Goal: Task Accomplishment & Management: Manage account settings

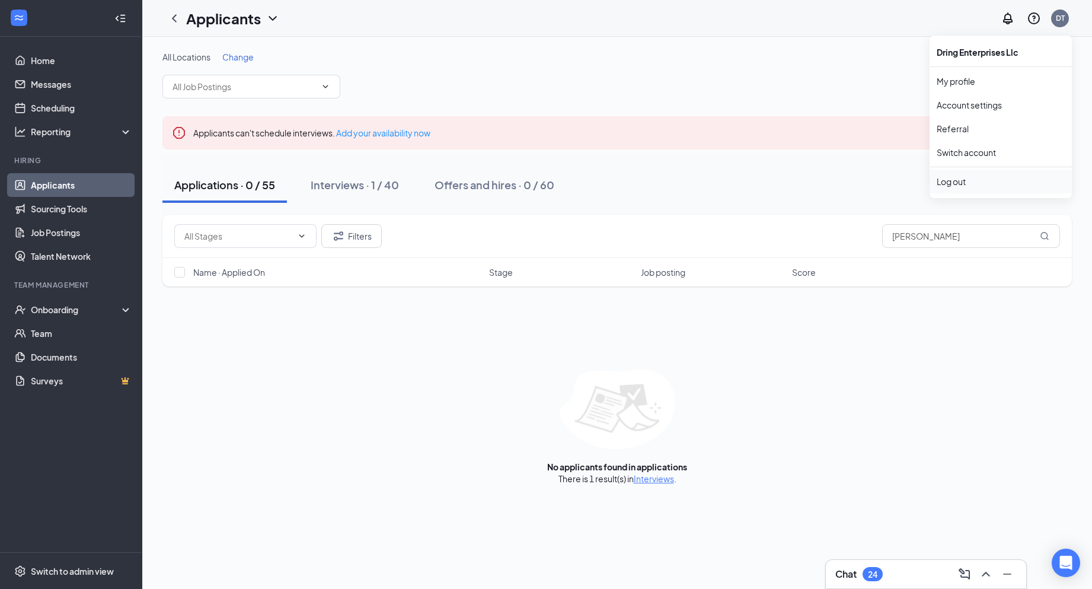
click at [1001, 181] on div "Log out" at bounding box center [1000, 181] width 128 height 12
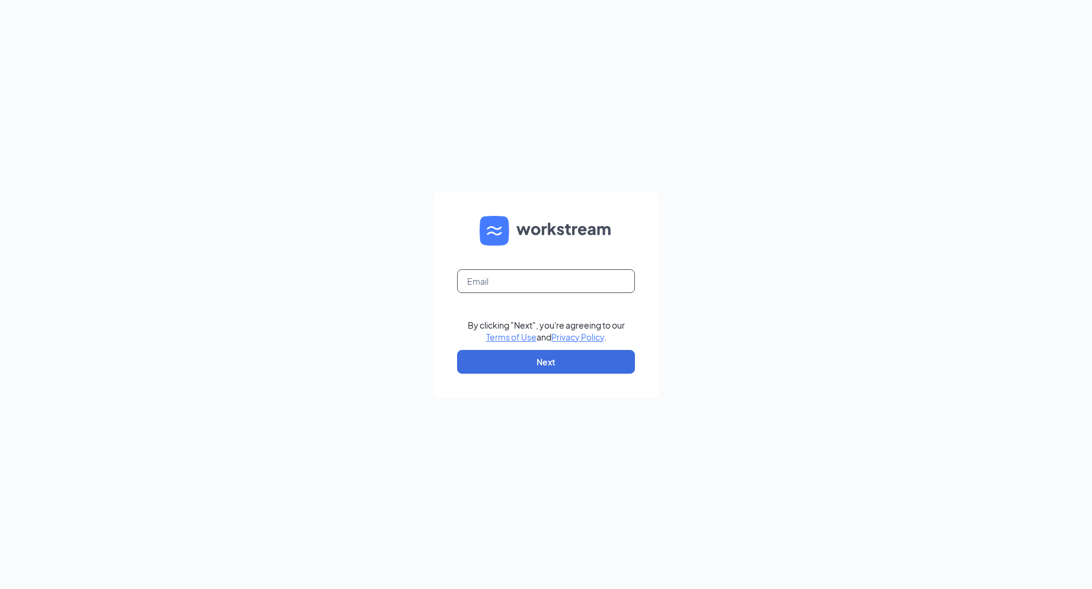
click at [485, 269] on input "text" at bounding box center [546, 281] width 178 height 24
type input "cfanorthcollinscareers@gmail.com"
click at [517, 356] on button "Next" at bounding box center [546, 362] width 178 height 24
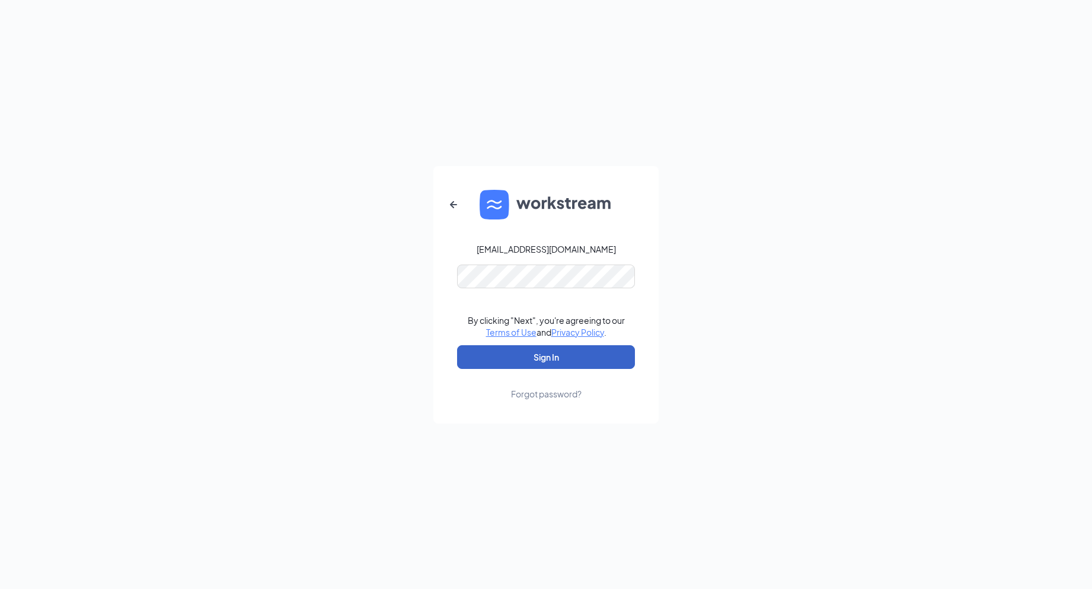
click at [552, 359] on button "Sign In" at bounding box center [546, 357] width 178 height 24
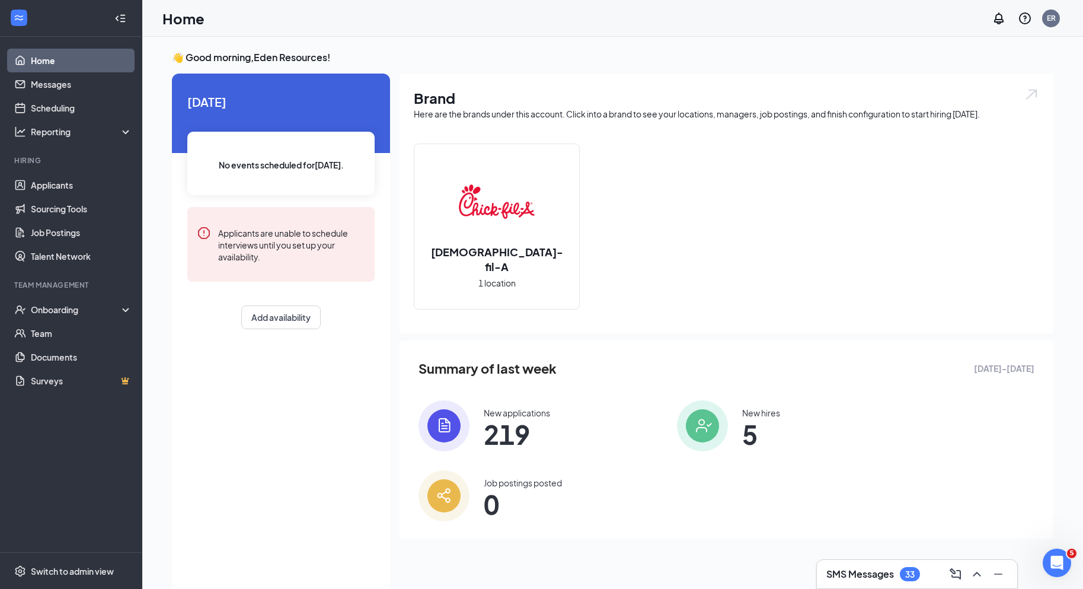
drag, startPoint x: 444, startPoint y: 398, endPoint x: 449, endPoint y: 414, distance: 16.7
click at [444, 399] on div "Summary of last week [DATE] - [DATE] New applications 219 New hires 5 Job posti…" at bounding box center [726, 439] width 654 height 199
click at [449, 418] on img at bounding box center [443, 425] width 51 height 51
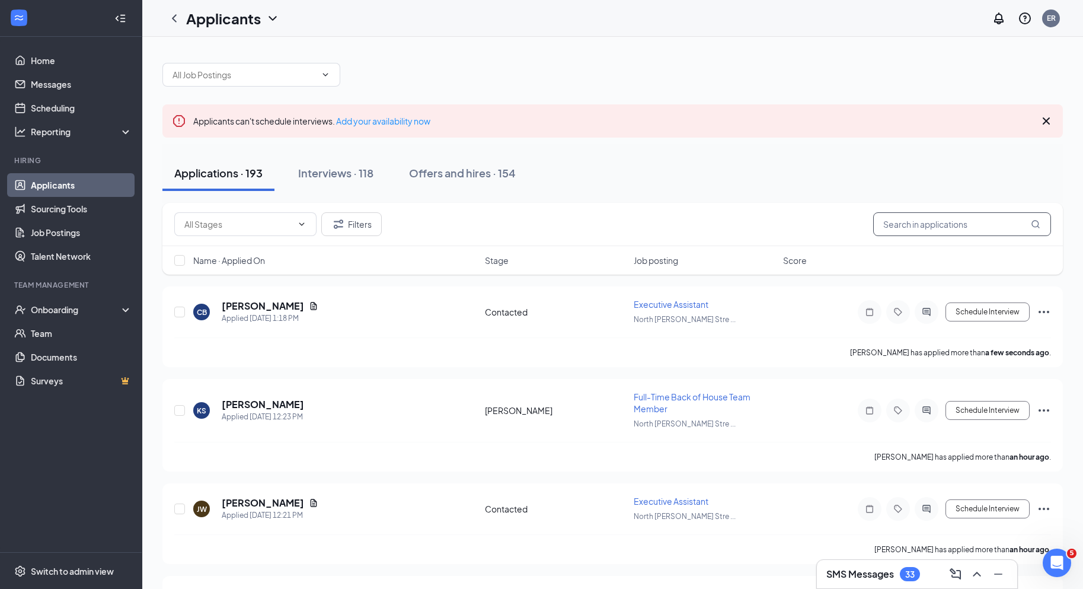
paste input "[PERSON_NAME]"
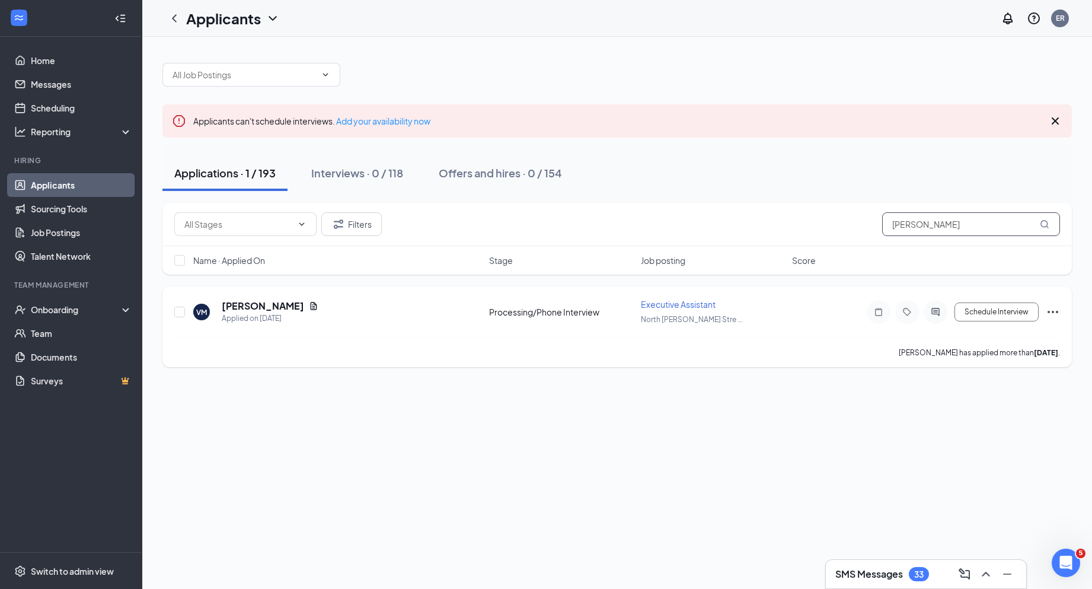
type input "[PERSON_NAME]"
click at [235, 301] on h5 "[PERSON_NAME]" at bounding box center [263, 305] width 82 height 13
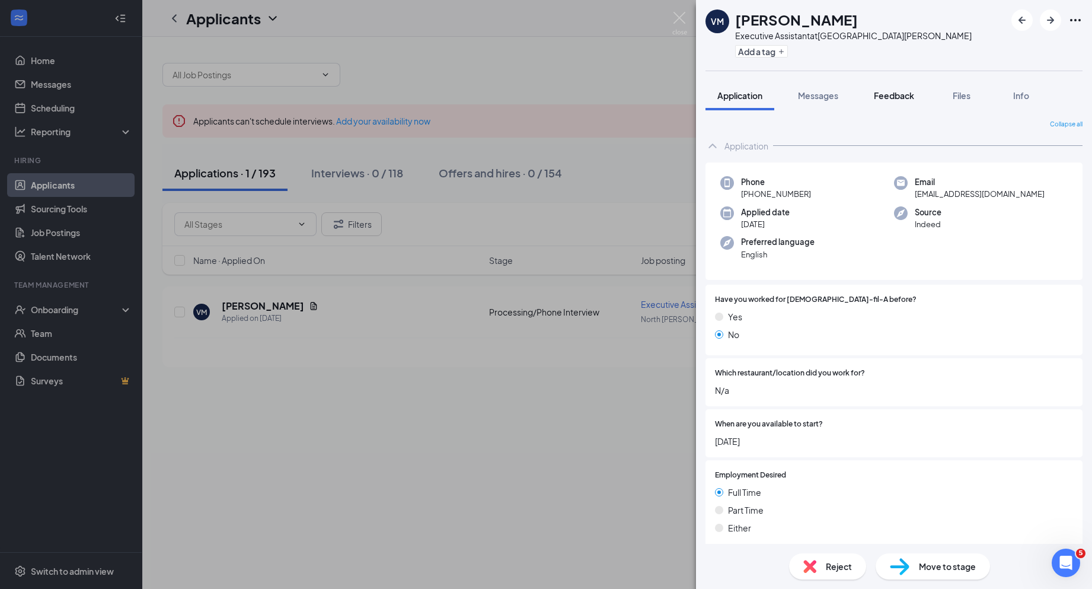
drag, startPoint x: 901, startPoint y: 96, endPoint x: 907, endPoint y: 97, distance: 6.6
click at [901, 96] on span "Feedback" at bounding box center [894, 95] width 40 height 11
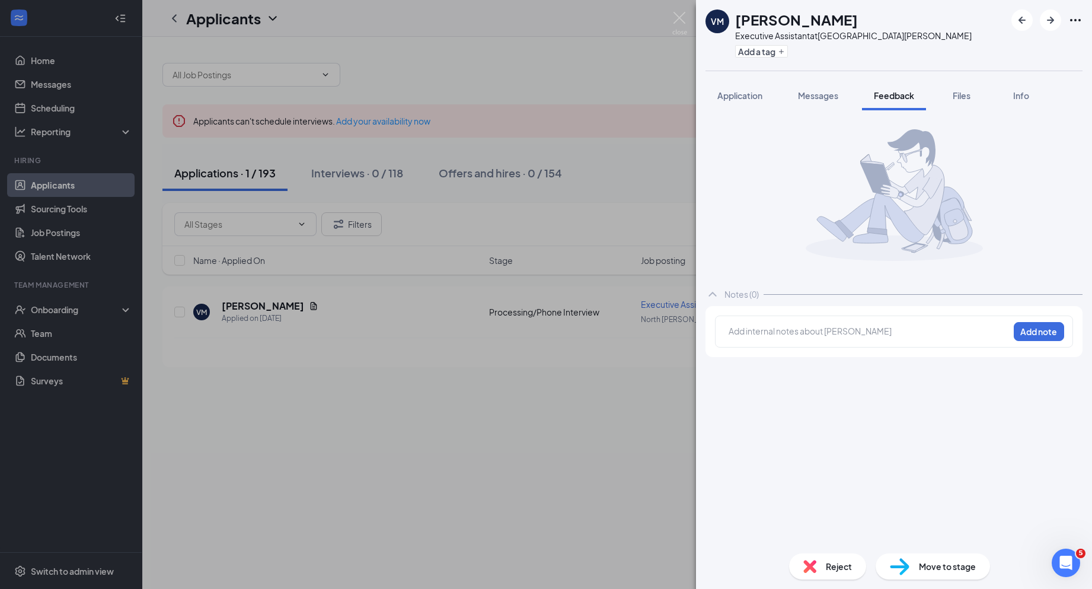
click at [811, 323] on div "Add internal notes about [PERSON_NAME] Add note" at bounding box center [894, 331] width 358 height 32
click at [809, 330] on div at bounding box center [868, 331] width 279 height 12
paste div
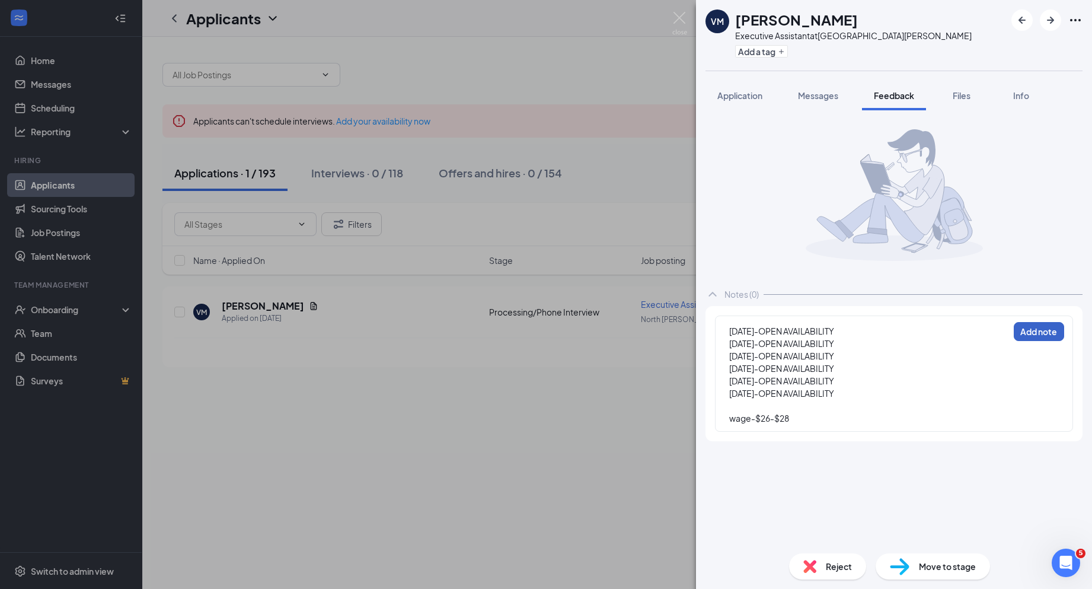
click at [1032, 334] on button "Add note" at bounding box center [1038, 331] width 50 height 19
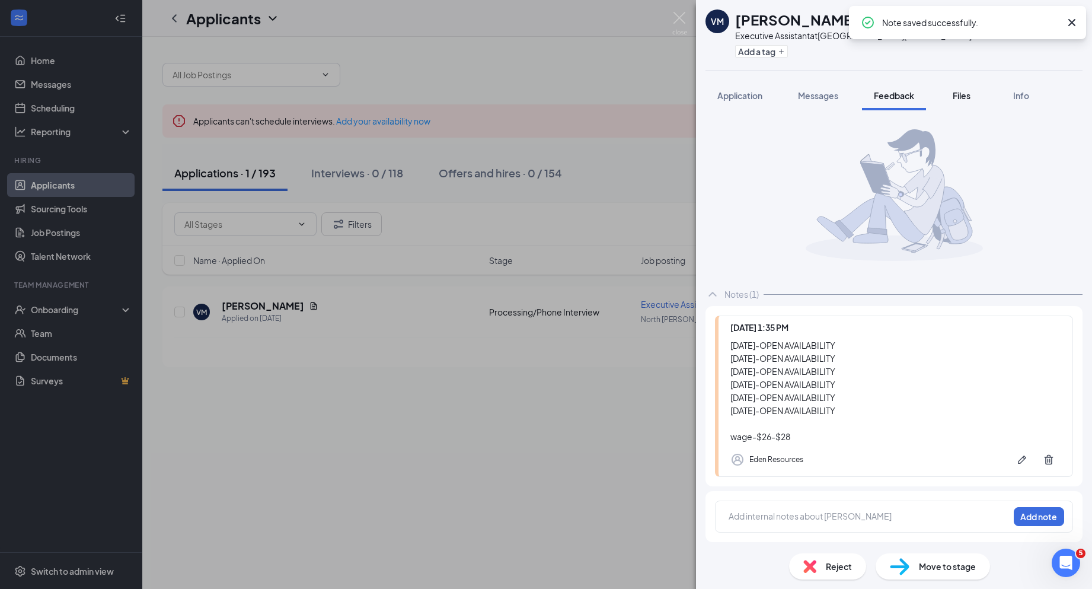
click at [955, 96] on span "Files" at bounding box center [961, 95] width 18 height 11
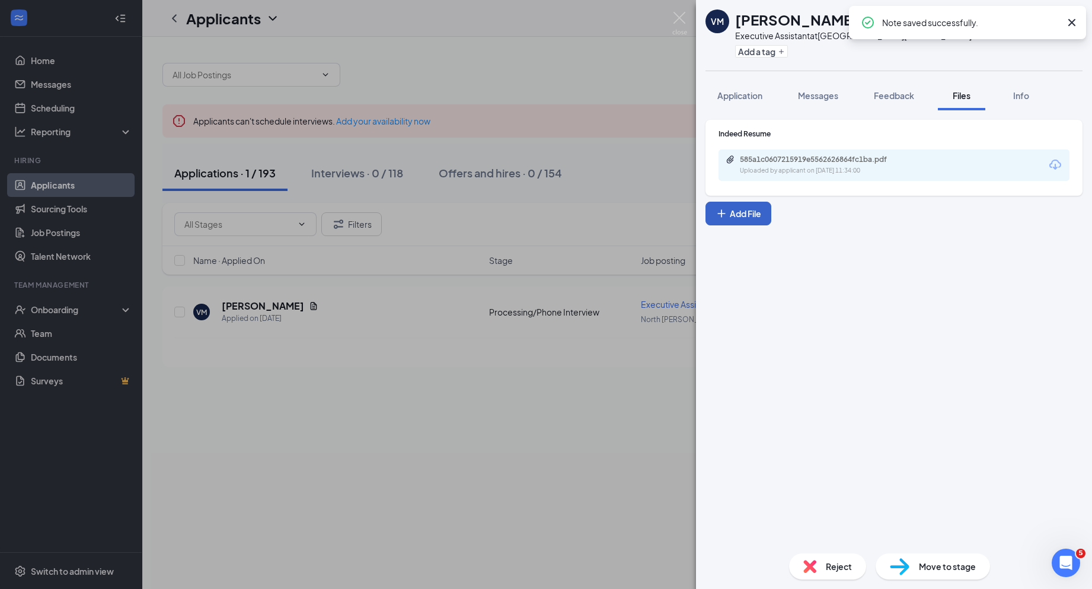
click at [741, 223] on button "Add File" at bounding box center [738, 214] width 66 height 24
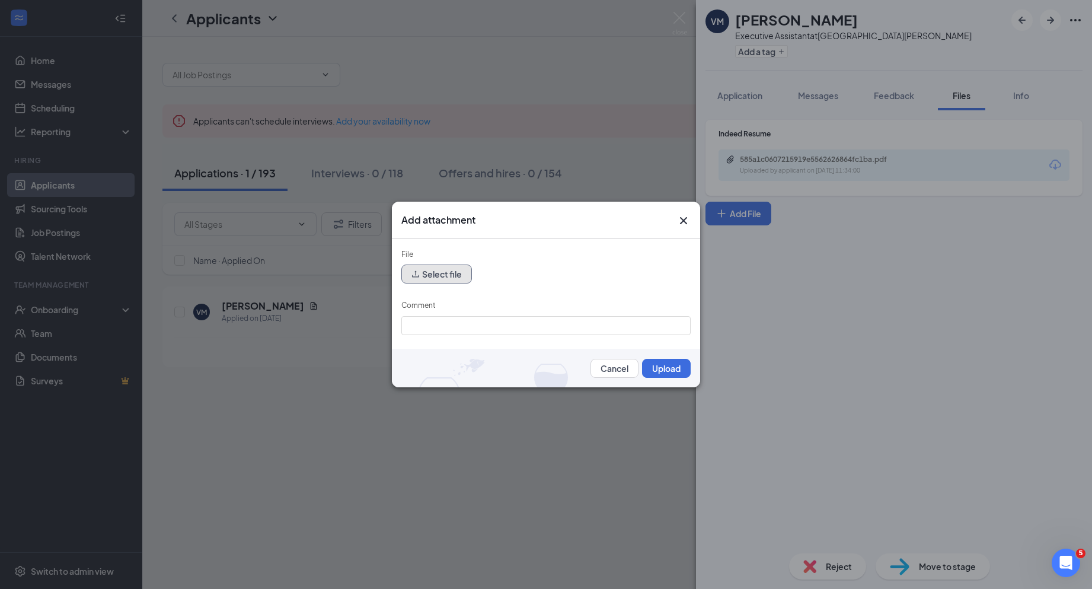
click at [449, 275] on button "Select file" at bounding box center [436, 273] width 71 height 19
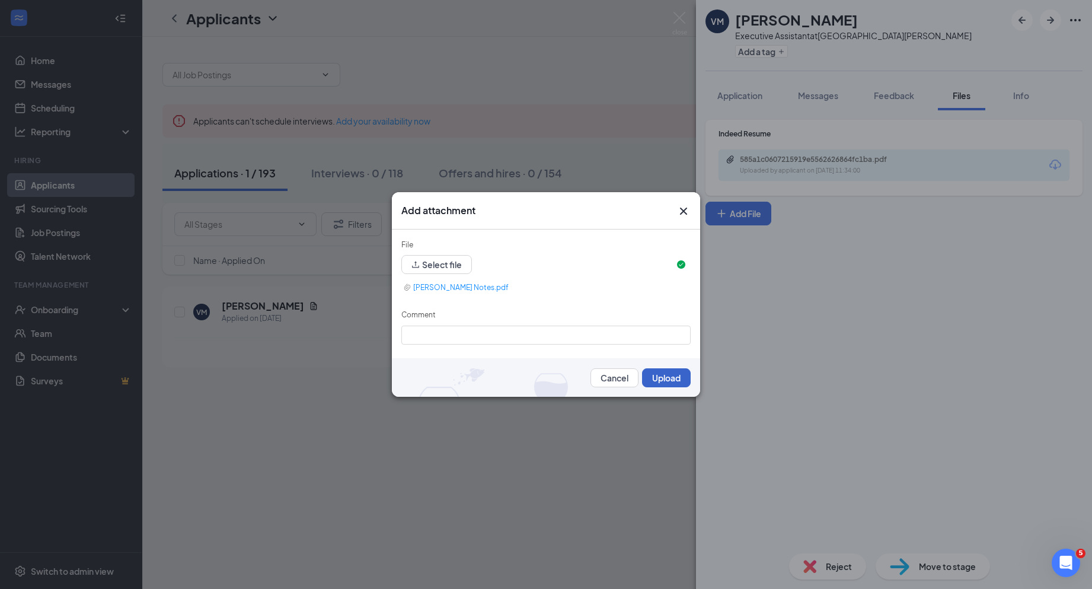
click at [679, 376] on button "Upload" at bounding box center [666, 377] width 49 height 19
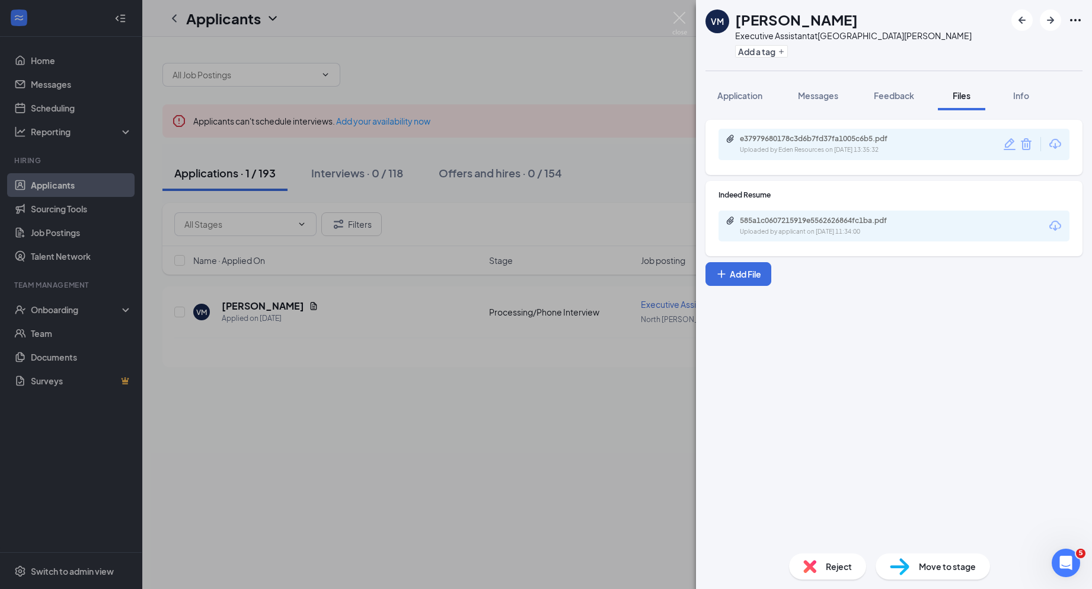
click at [922, 570] on span "Move to stage" at bounding box center [947, 565] width 57 height 13
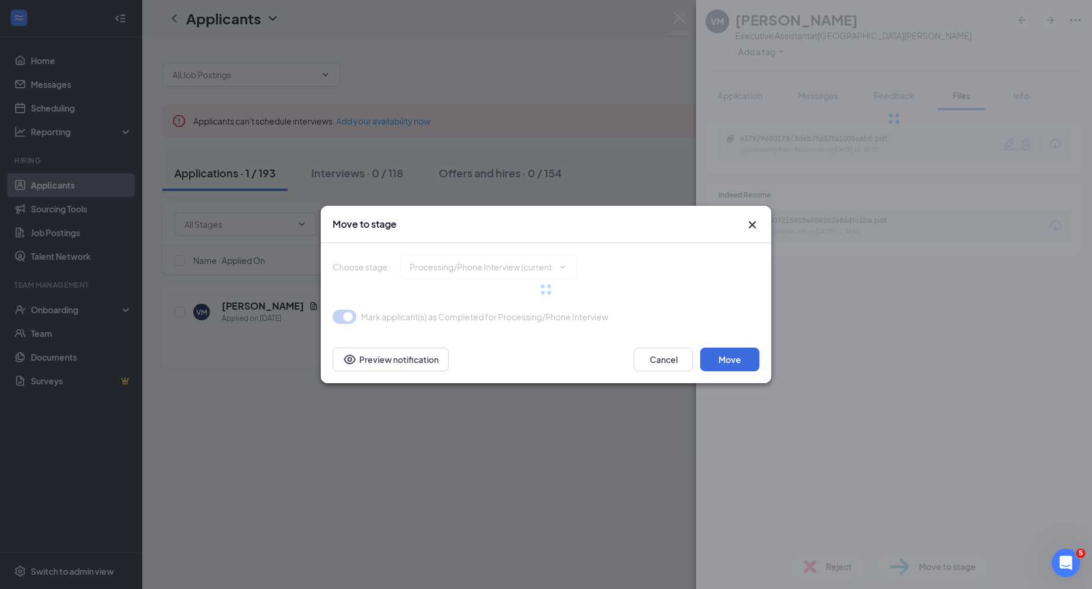
type input "Virtual Interview (next stage)"
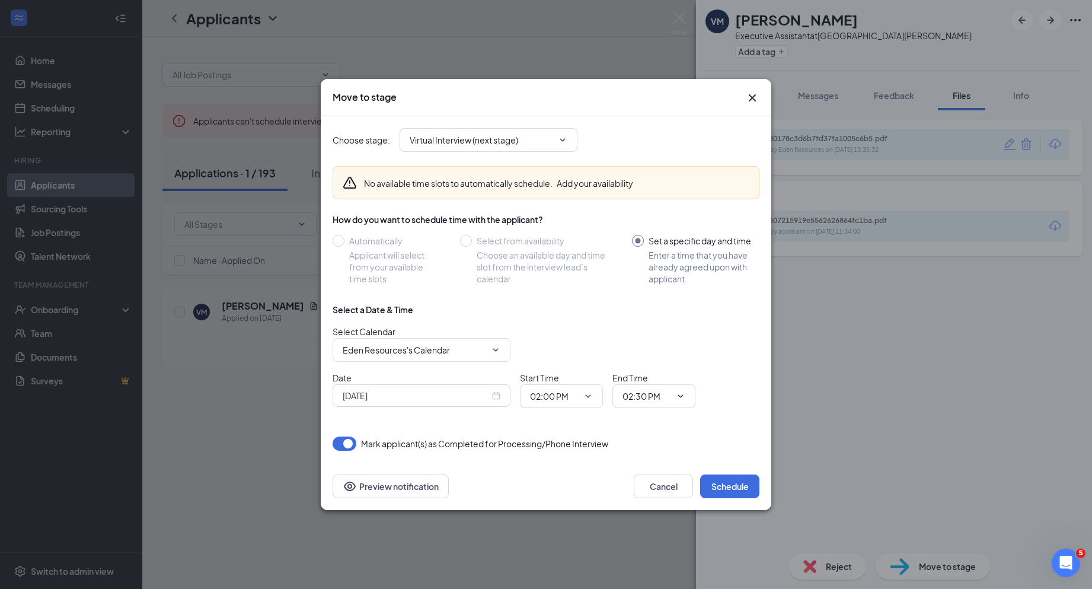
click at [958, 332] on div "Move to stage Choose stage : Virtual Interview (next stage) No available time s…" at bounding box center [546, 294] width 1092 height 589
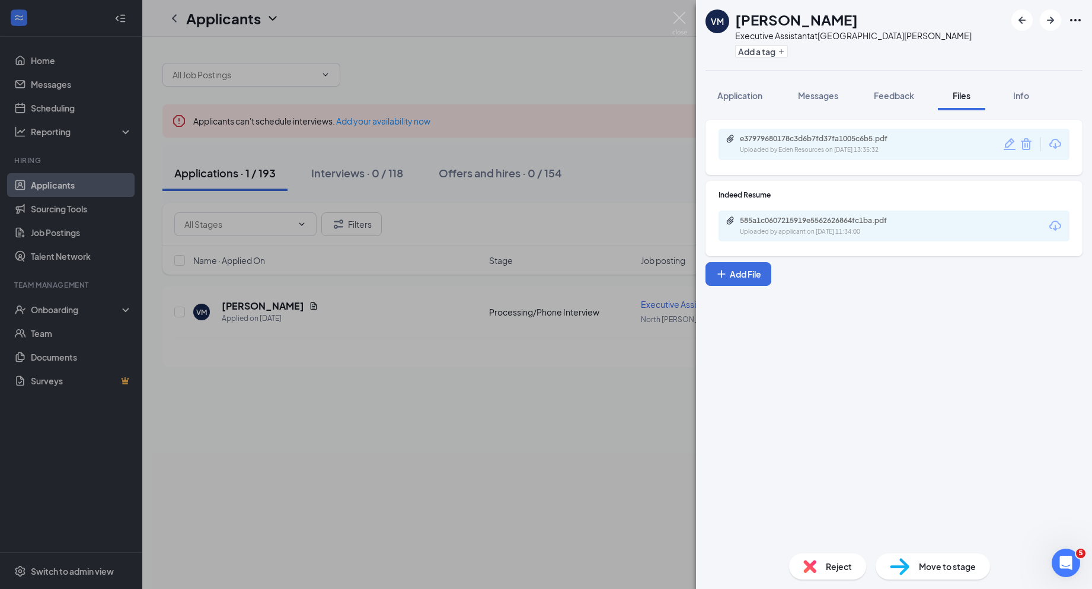
click at [829, 413] on div "e37979680178c3d6b7fd37fa1005c6b5.pdf Uploaded by Eden Resources on [DATE] 13:35…" at bounding box center [894, 326] width 396 height 433
drag, startPoint x: 861, startPoint y: 24, endPoint x: 736, endPoint y: 24, distance: 125.1
click at [736, 24] on div "[PERSON_NAME]" at bounding box center [853, 19] width 236 height 20
copy h1 "[PERSON_NAME]"
click at [60, 109] on div "VM [PERSON_NAME] Executive Assistant at [GEOGRAPHIC_DATA][PERSON_NAME] Add a ta…" at bounding box center [546, 294] width 1092 height 589
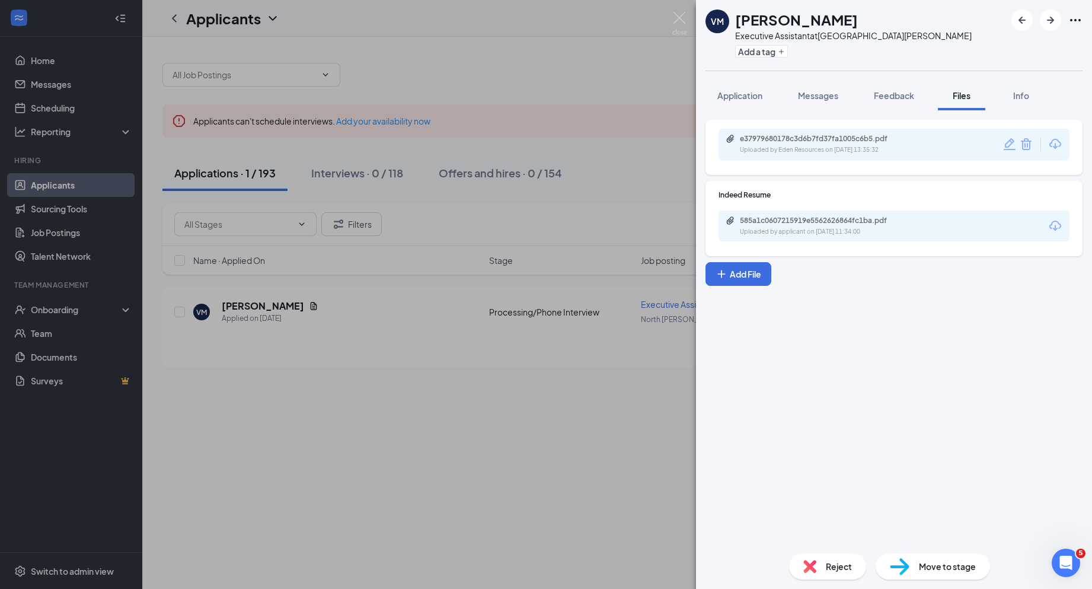
click at [551, 462] on div "VM [PERSON_NAME] Executive Assistant at [GEOGRAPHIC_DATA][PERSON_NAME] Add a ta…" at bounding box center [546, 294] width 1092 height 589
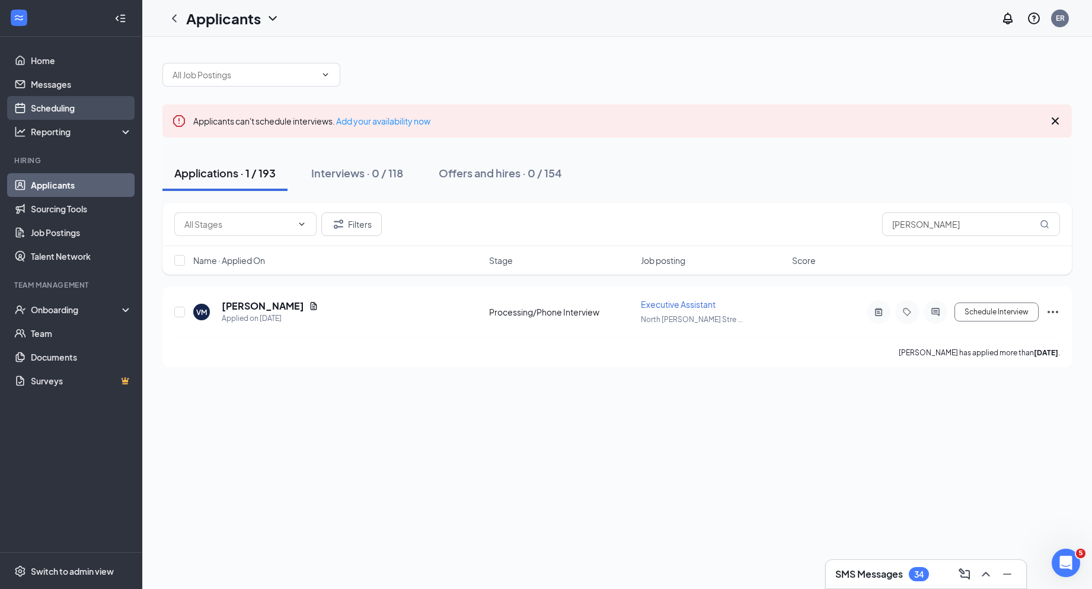
click at [35, 110] on link "Scheduling" at bounding box center [81, 108] width 101 height 24
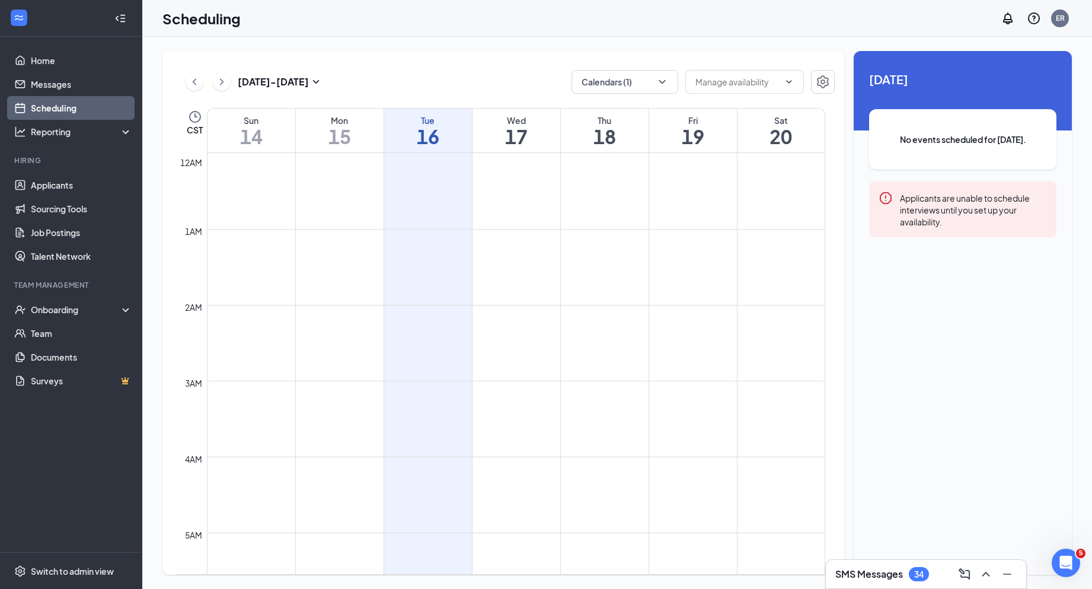
scroll to position [583, 0]
click at [637, 81] on button "Calendars (1)" at bounding box center [624, 82] width 107 height 24
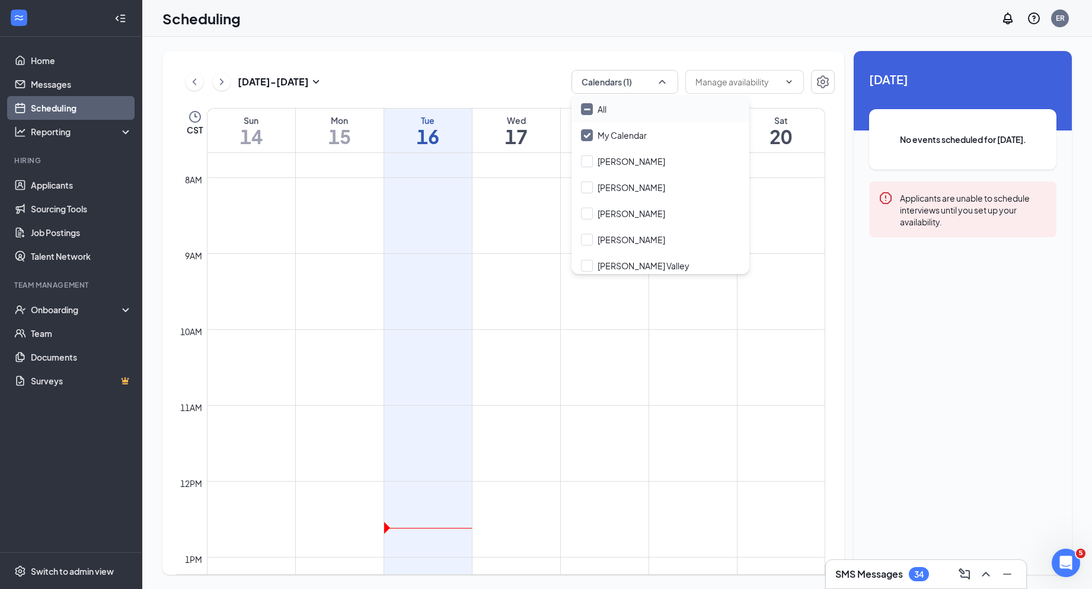
click at [586, 110] on input "All" at bounding box center [593, 109] width 25 height 12
checkbox input "true"
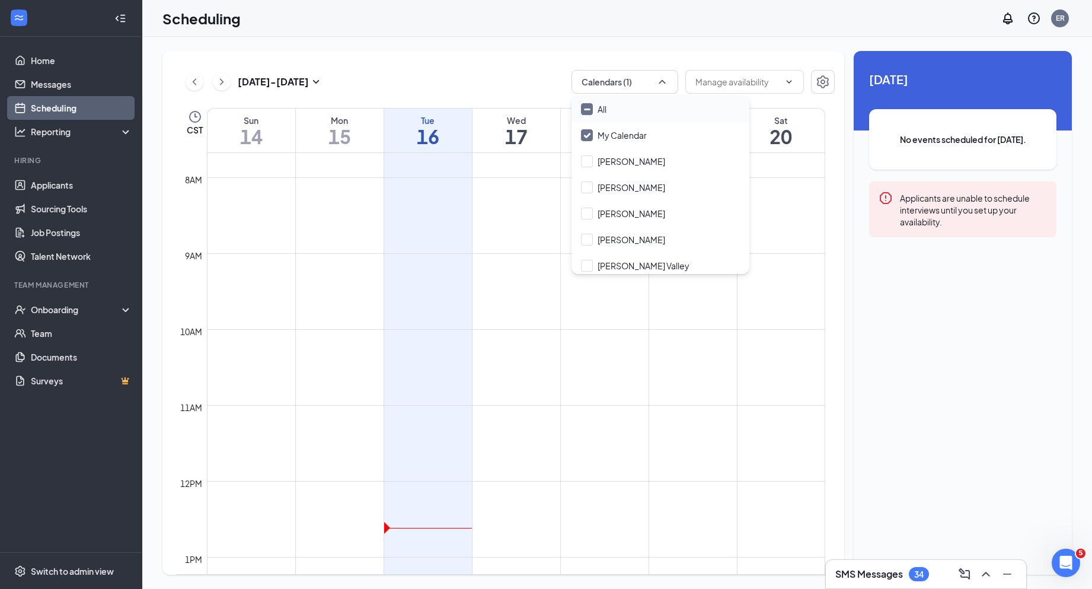
checkbox input "true"
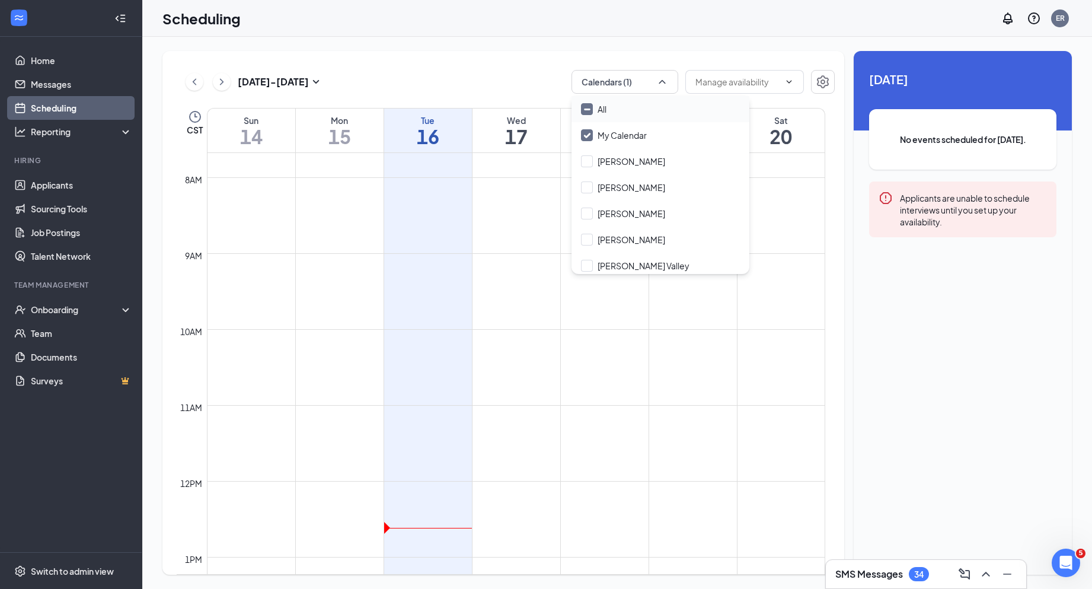
checkbox input "true"
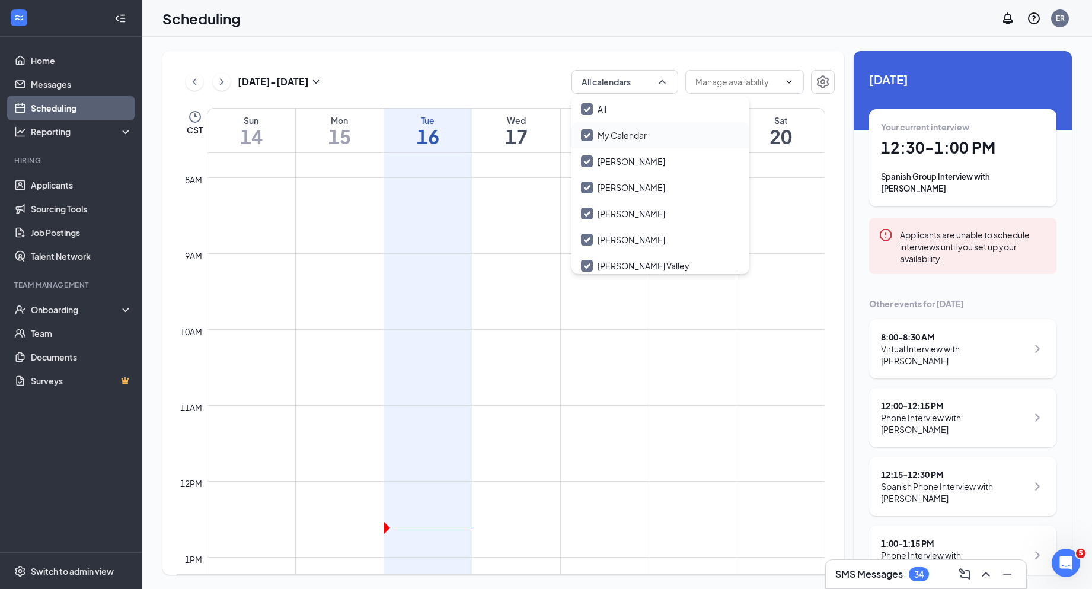
click at [586, 133] on input "My Calendar" at bounding box center [614, 135] width 66 height 12
checkbox input "true"
checkbox input "false"
click at [535, 62] on div "[DATE] - [DATE] Calendars (12) CST Sun 14 Mon 15 Tue 16 Wed 17 Thu 18 Fri 19 Sa…" at bounding box center [503, 312] width 682 height 523
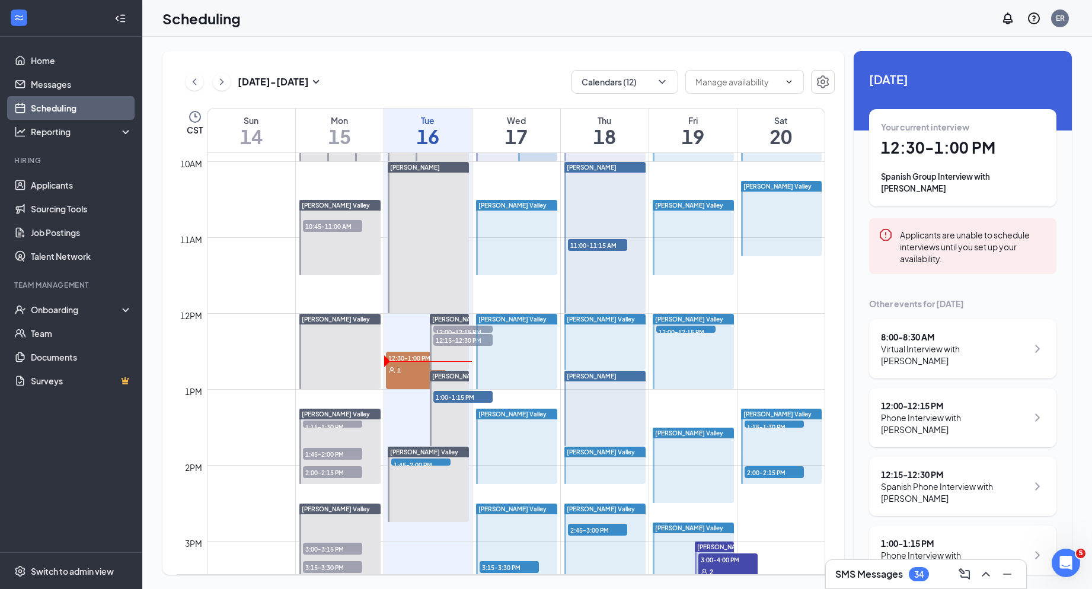
scroll to position [688, 0]
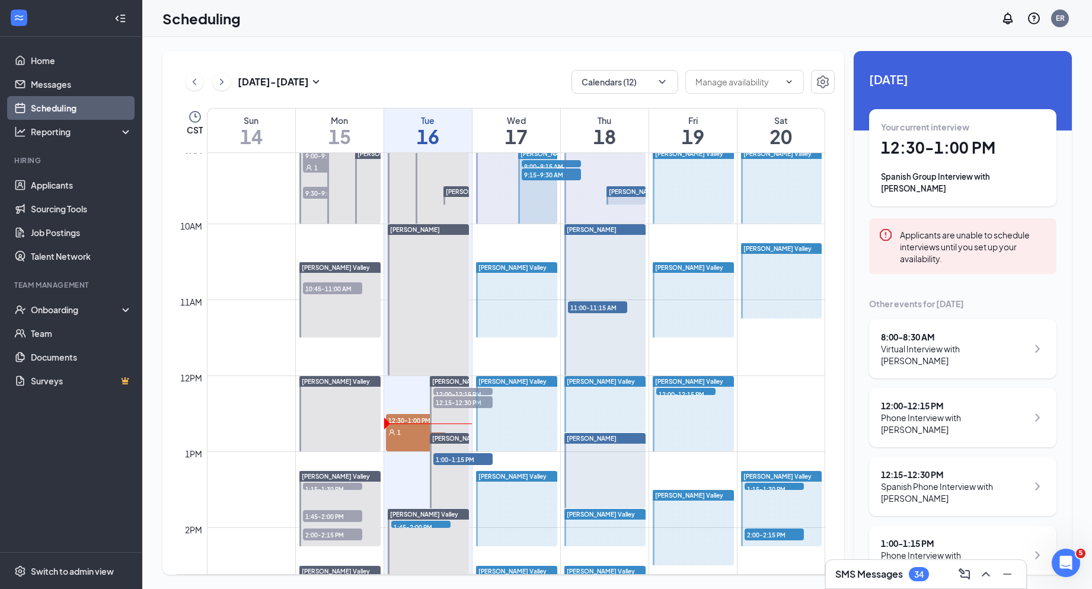
click at [510, 291] on div at bounding box center [516, 299] width 81 height 75
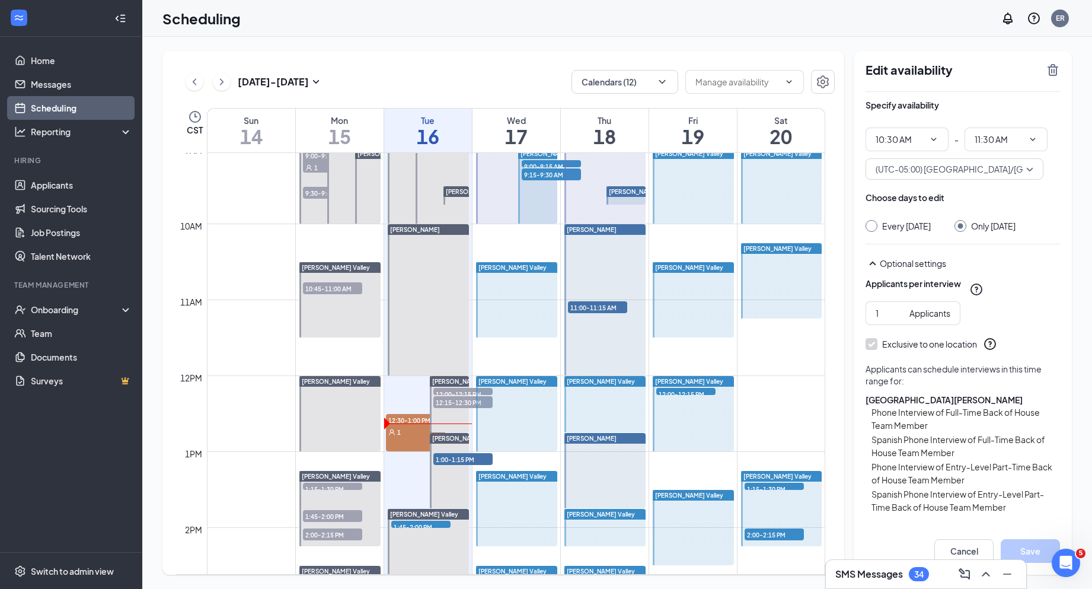
click at [506, 315] on div at bounding box center [516, 299] width 81 height 75
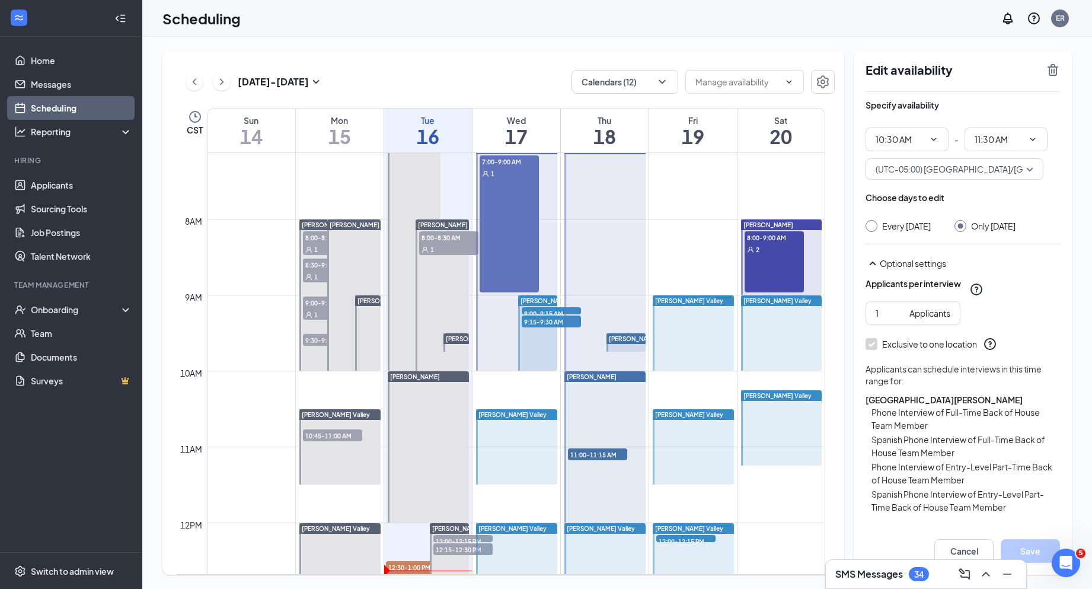
scroll to position [527, 0]
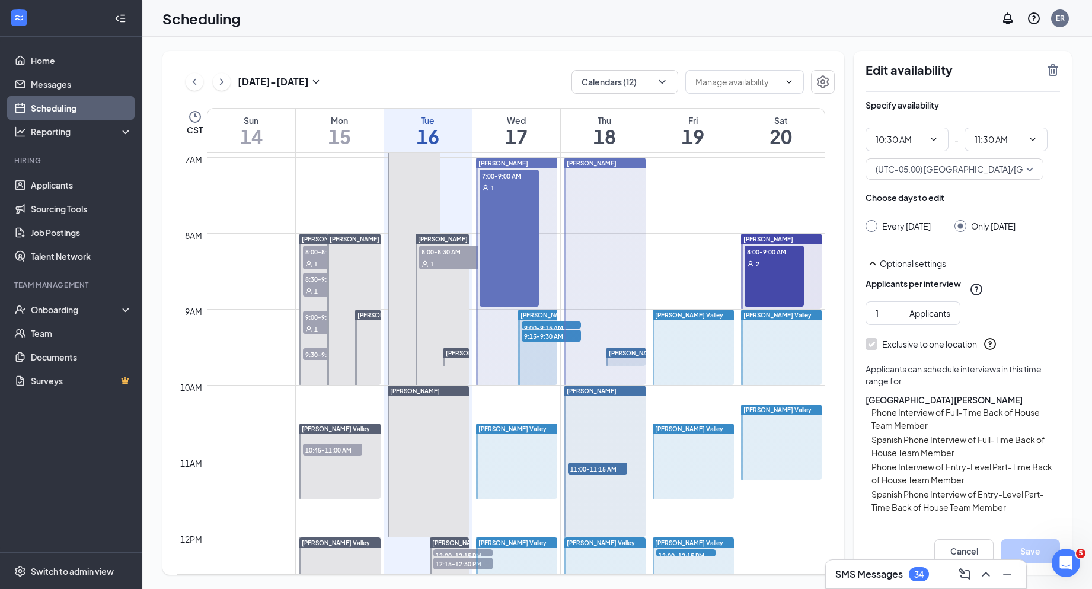
click at [1069, 449] on div "Edit availability Specify availability 10:30 AM - 11:30 AM (UTC-05:00) [GEOGRAP…" at bounding box center [962, 312] width 218 height 523
click at [449, 31] on div "Scheduling ER" at bounding box center [616, 18] width 949 height 37
click at [619, 231] on div at bounding box center [604, 271] width 81 height 227
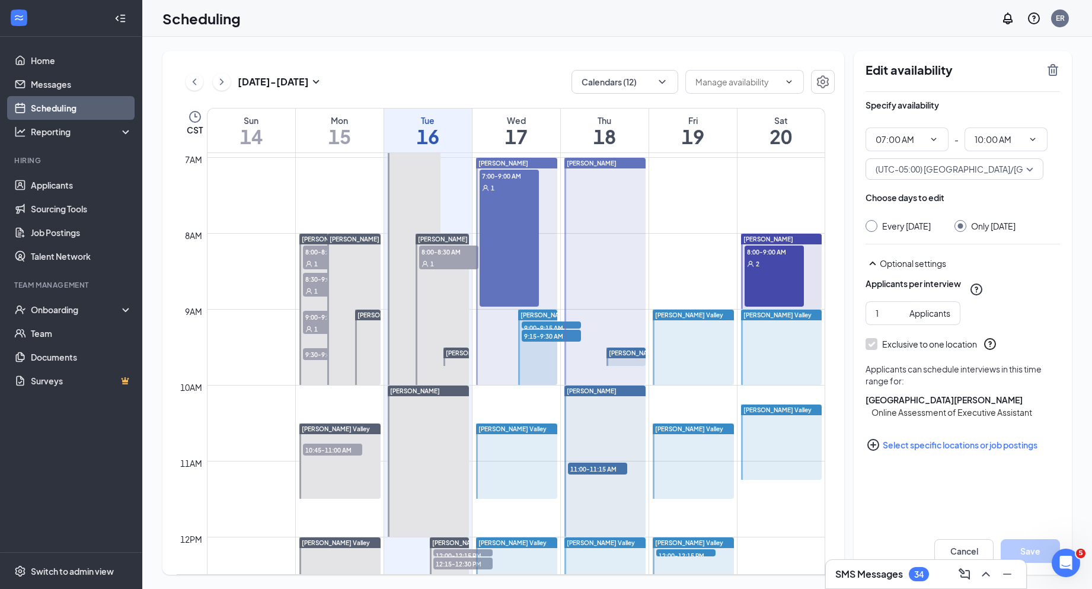
click at [605, 277] on div at bounding box center [604, 271] width 81 height 227
click at [693, 339] on div at bounding box center [693, 346] width 81 height 75
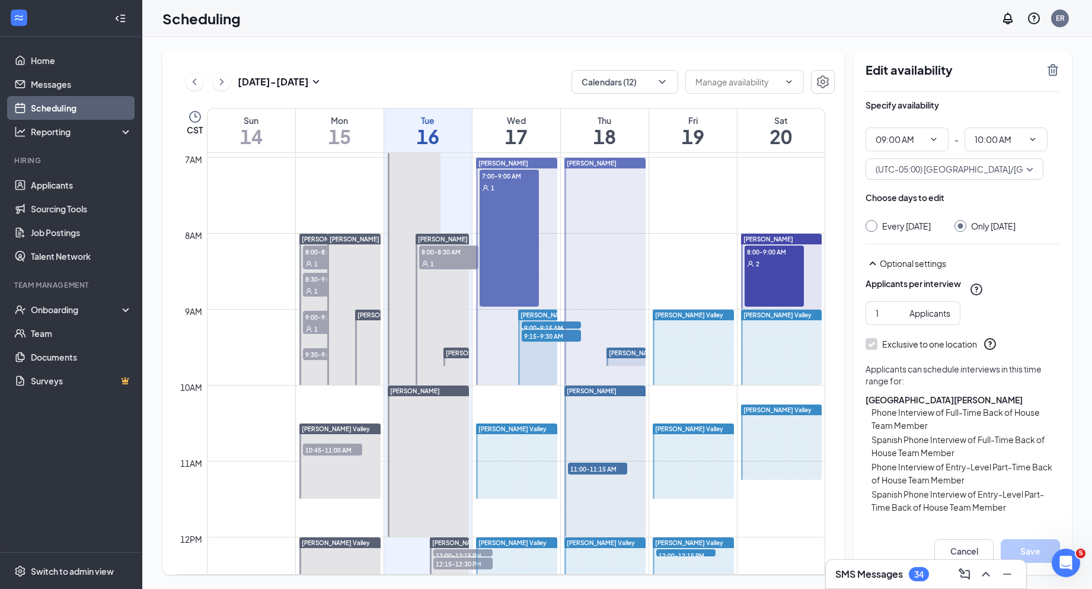
click at [772, 348] on div at bounding box center [781, 346] width 81 height 75
click at [698, 356] on div at bounding box center [693, 346] width 81 height 75
